Goal: Complete Application Form: Complete application form

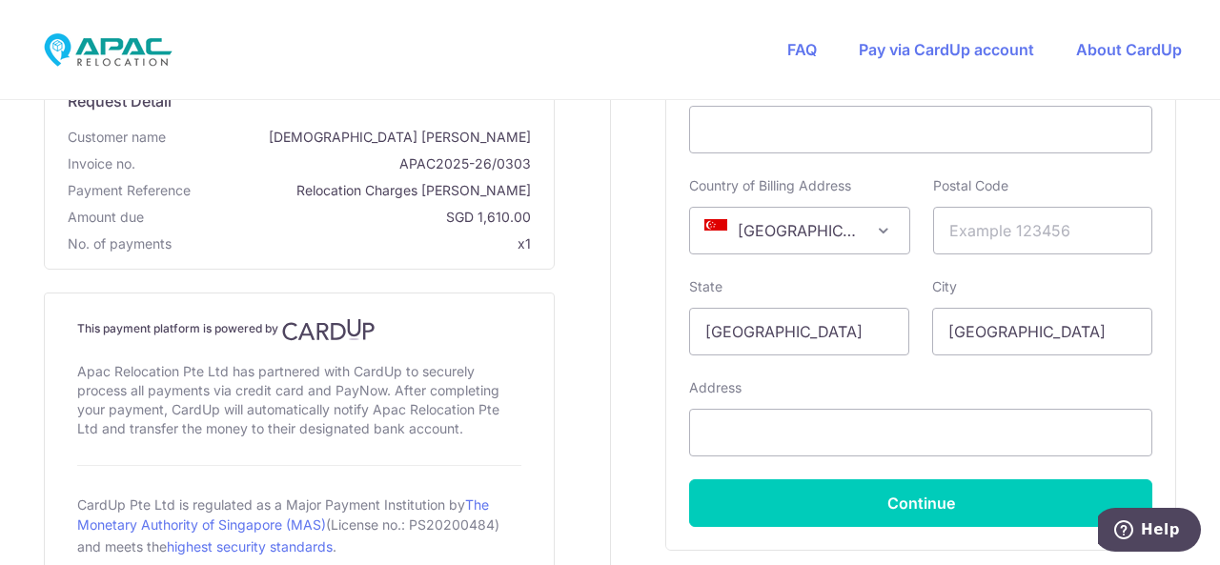
scroll to position [905, 0]
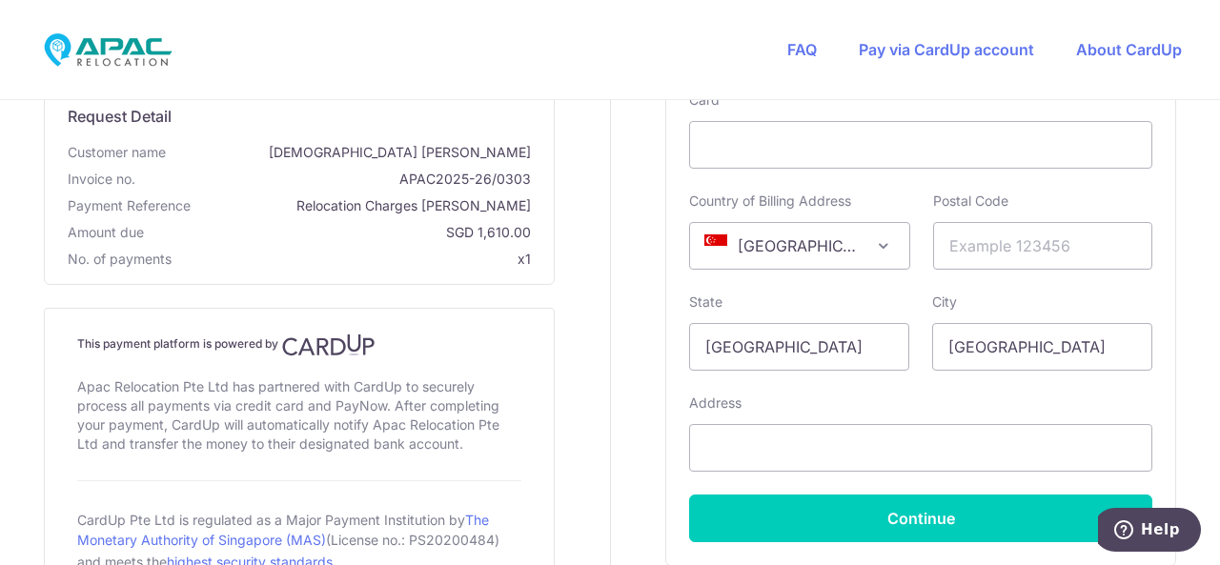
click at [814, 247] on span "[GEOGRAPHIC_DATA]" at bounding box center [799, 246] width 218 height 46
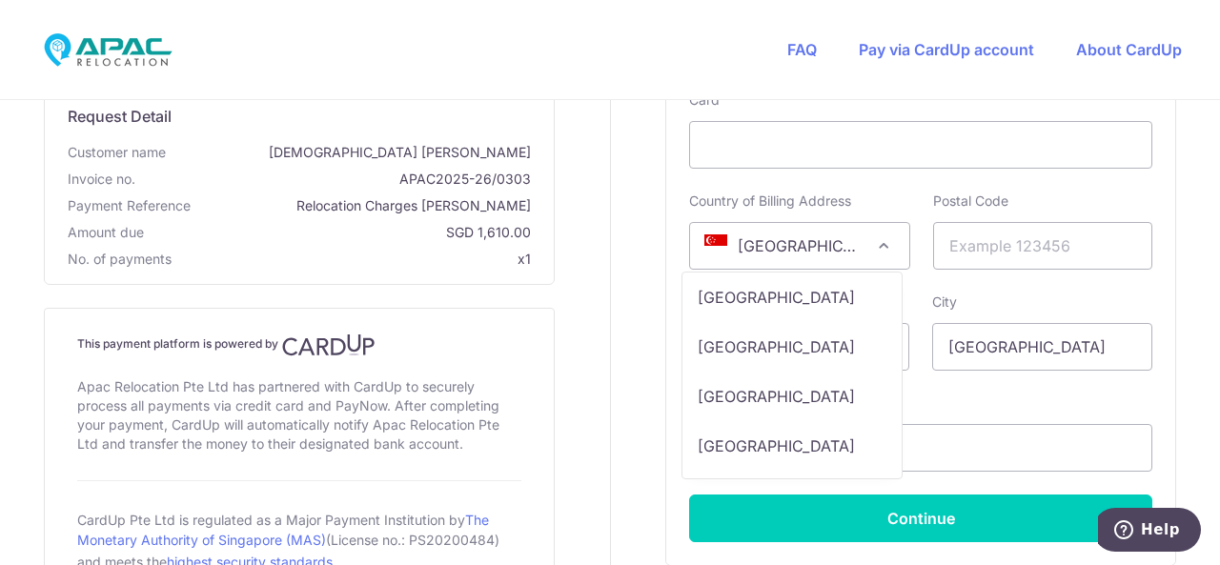
scroll to position [0, 0]
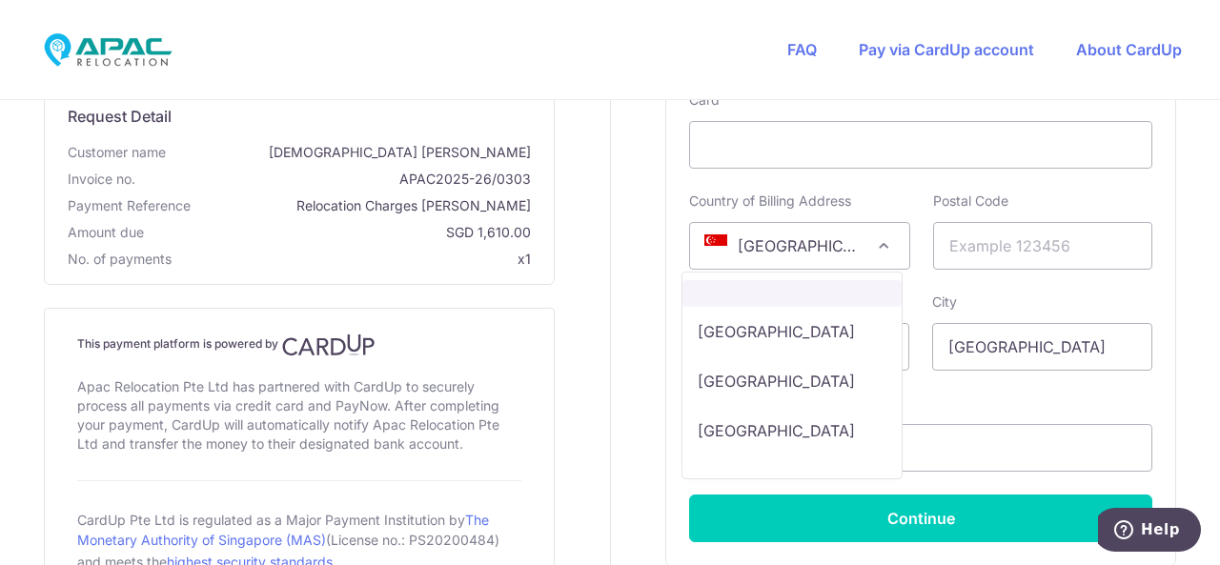
click at [827, 233] on span "[GEOGRAPHIC_DATA]" at bounding box center [799, 246] width 218 height 46
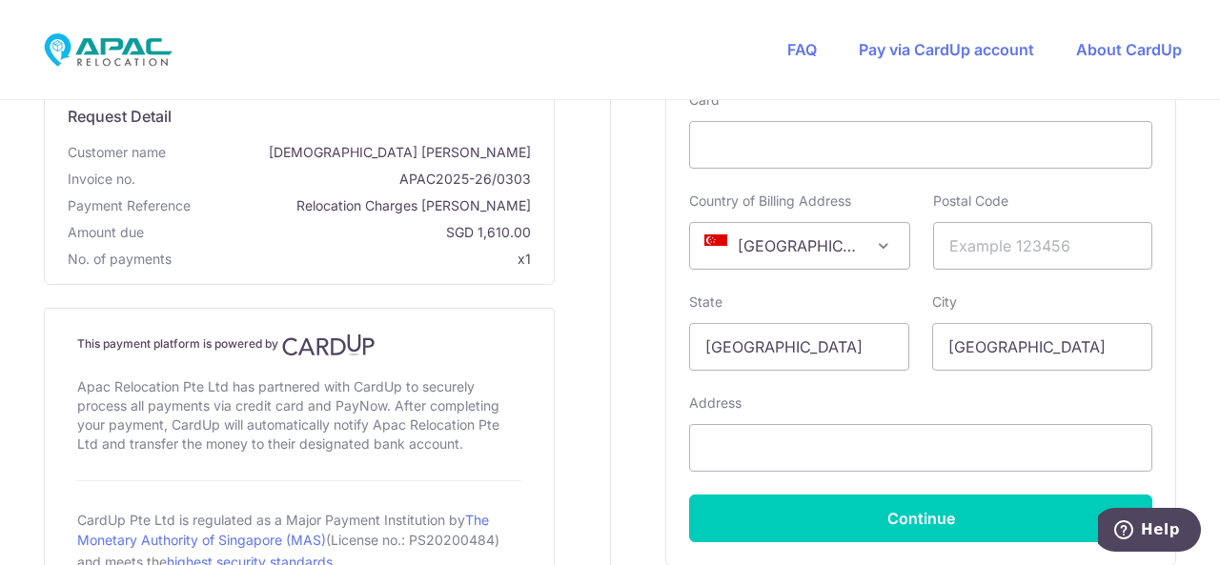
click at [827, 233] on span "[GEOGRAPHIC_DATA]" at bounding box center [799, 246] width 218 height 46
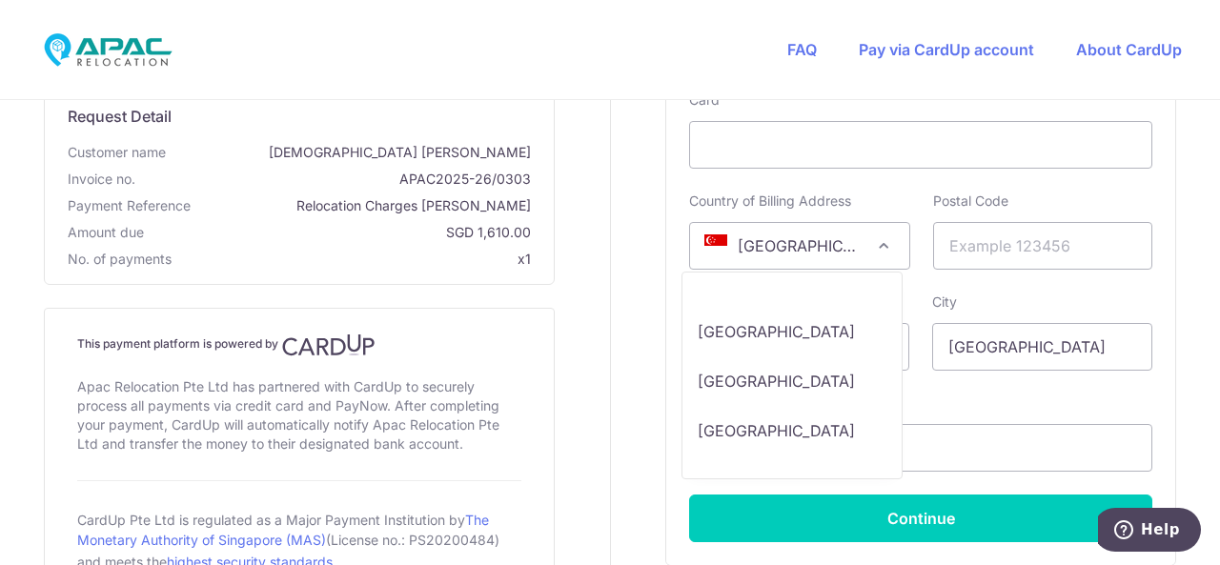
scroll to position [10164, 0]
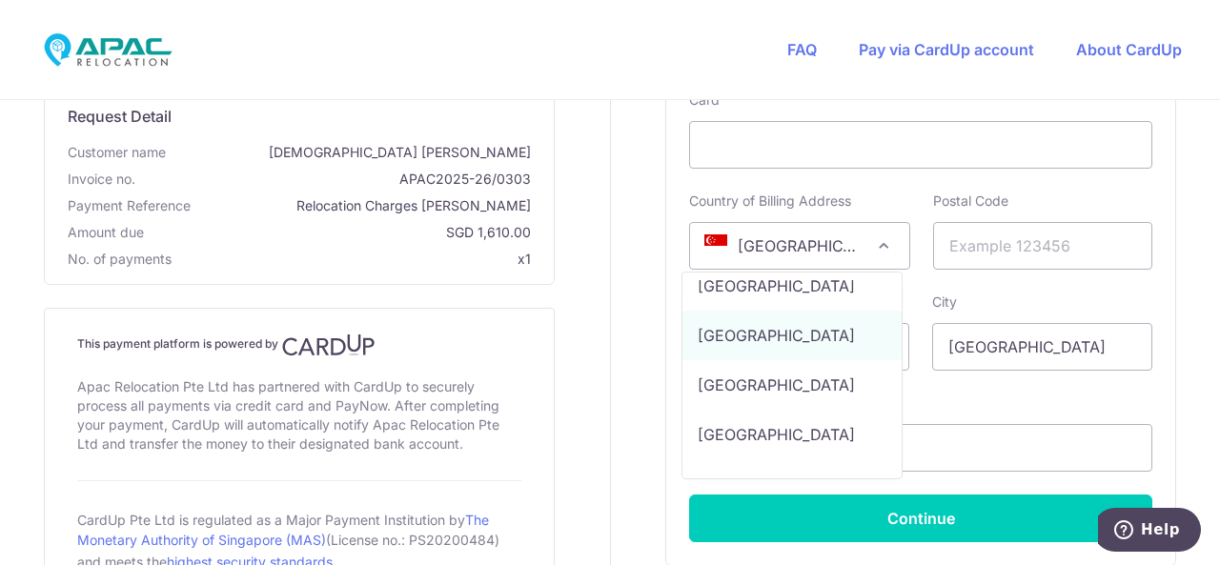
click at [827, 233] on span "[GEOGRAPHIC_DATA]" at bounding box center [799, 246] width 218 height 46
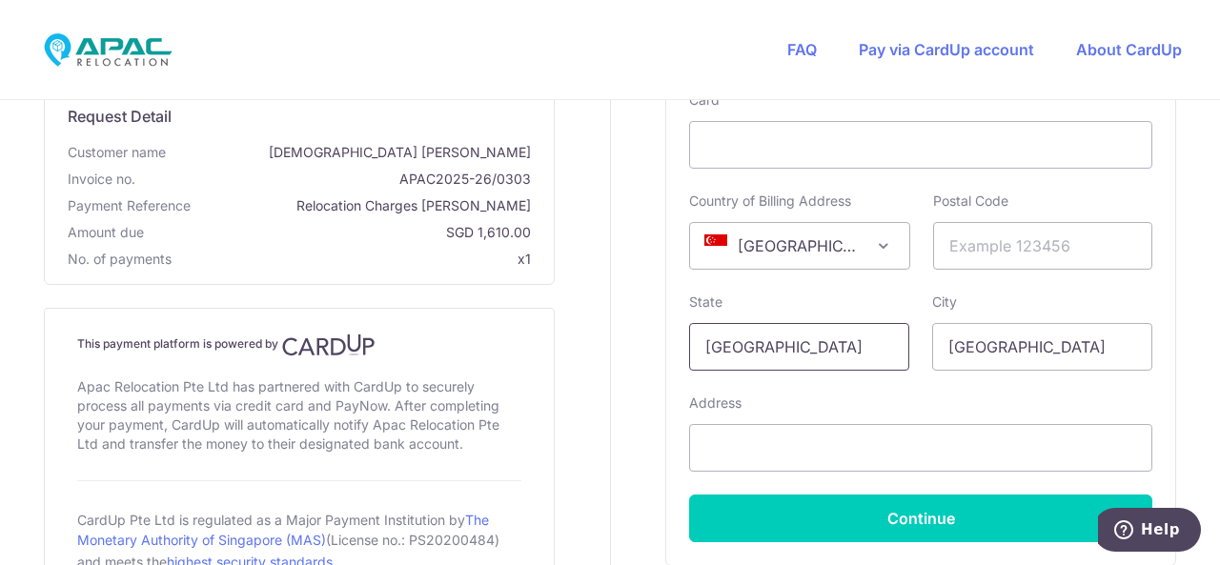
click at [816, 356] on input "[GEOGRAPHIC_DATA]" at bounding box center [799, 347] width 220 height 48
type input "S"
type input "s"
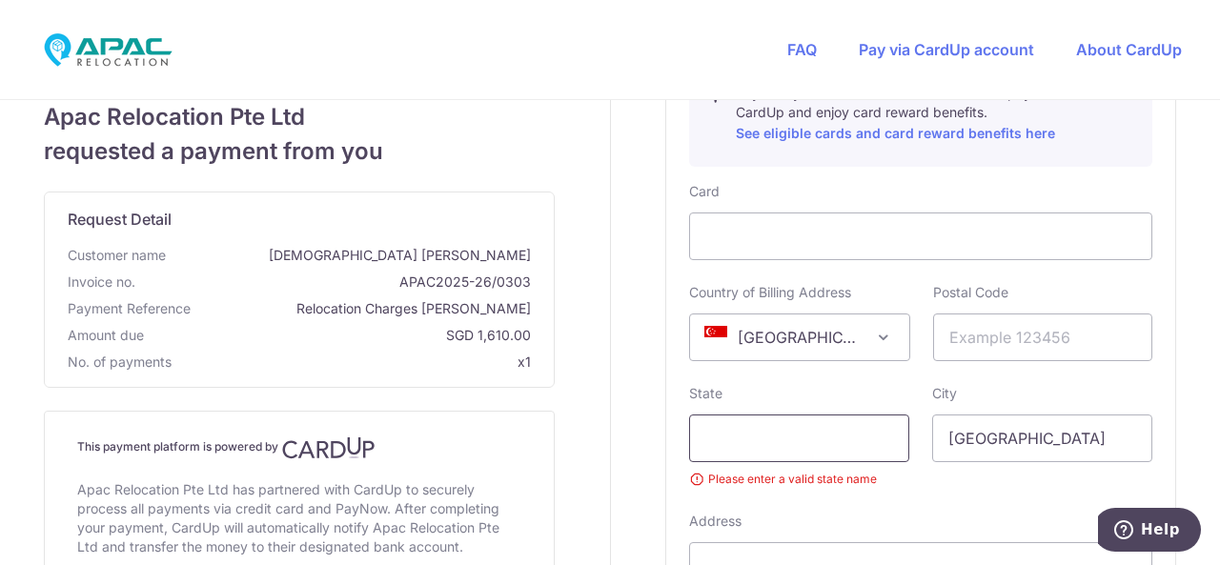
scroll to position [710, 0]
